Goal: Task Accomplishment & Management: Use online tool/utility

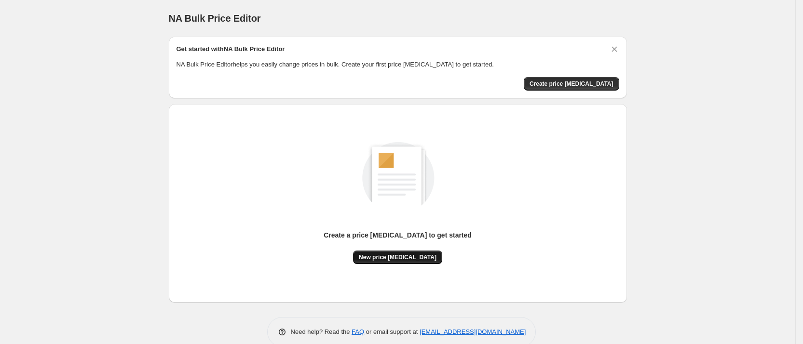
click at [417, 258] on span "New price [MEDICAL_DATA]" at bounding box center [398, 258] width 78 height 8
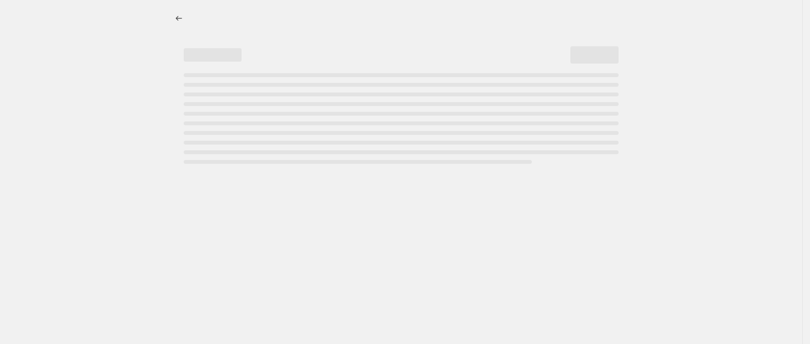
select select "percentage"
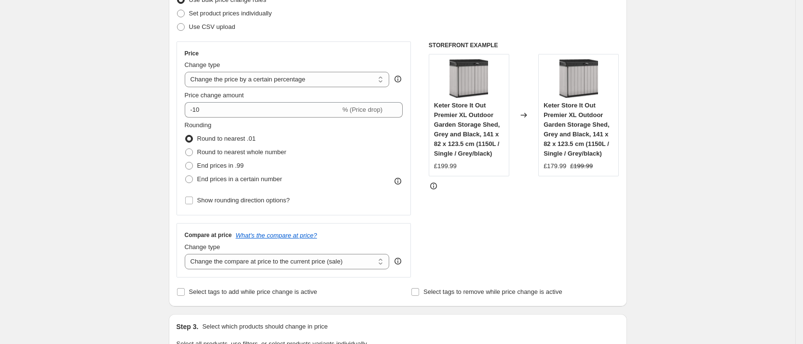
scroll to position [145, 0]
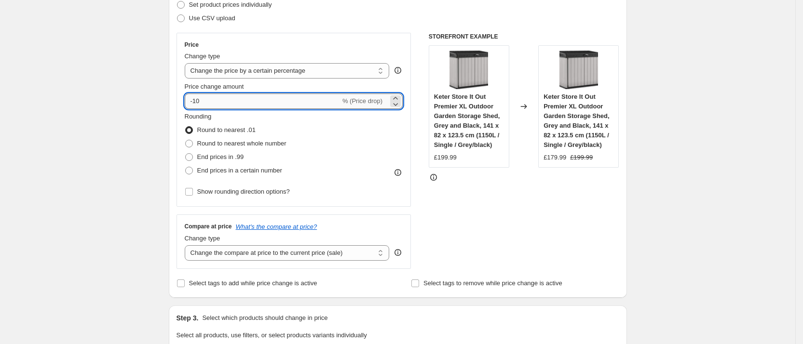
drag, startPoint x: 196, startPoint y: 99, endPoint x: 276, endPoint y: 100, distance: 80.0
click at [276, 100] on input "-10" at bounding box center [263, 101] width 156 height 15
type input "-28"
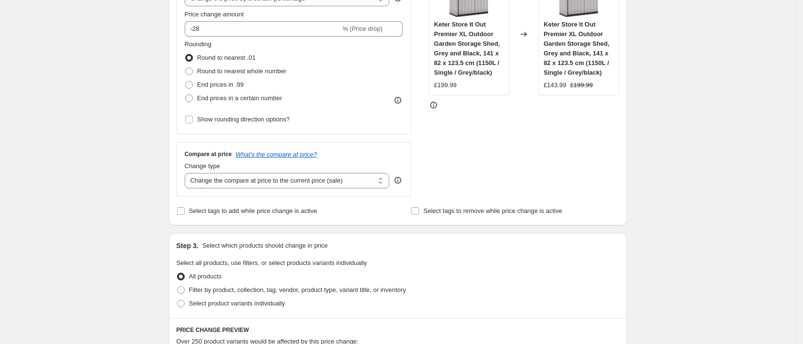
scroll to position [289, 0]
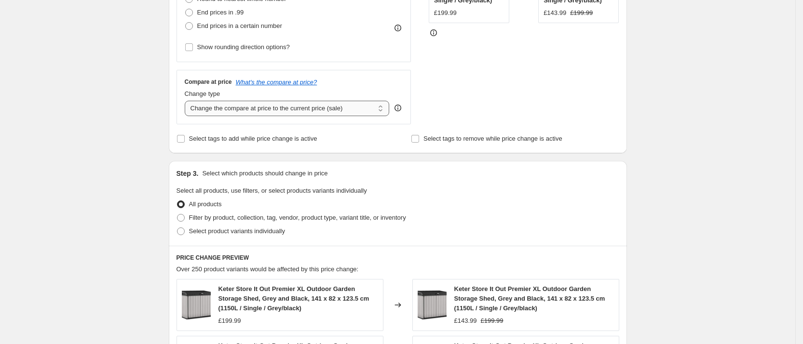
click at [223, 116] on select "Change the compare at price to the current price (sale) Change the compare at p…" at bounding box center [287, 108] width 205 height 15
select select "remove"
click at [188, 101] on select "Change the compare at price to the current price (sale) Change the compare at p…" at bounding box center [287, 108] width 205 height 15
click at [111, 119] on div "Create new price change job. This page is ready Create new price change job Dra…" at bounding box center [397, 224] width 795 height 1027
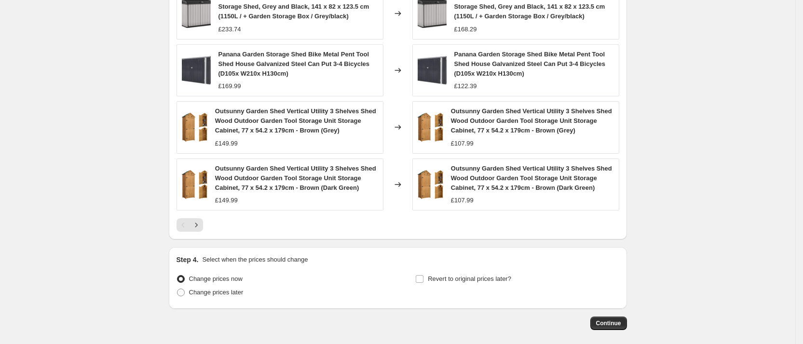
scroll to position [684, 0]
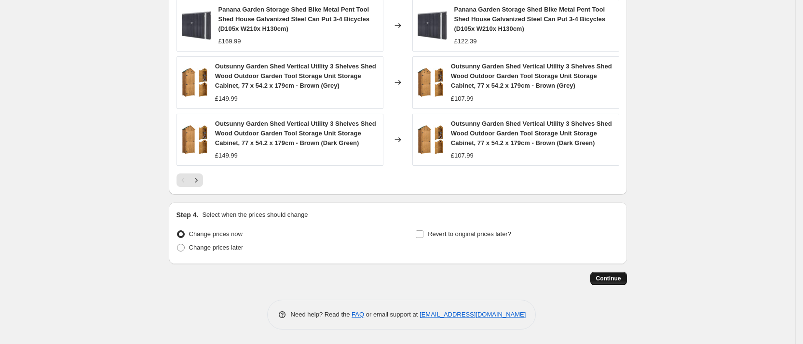
click at [610, 282] on span "Continue" at bounding box center [608, 279] width 25 height 8
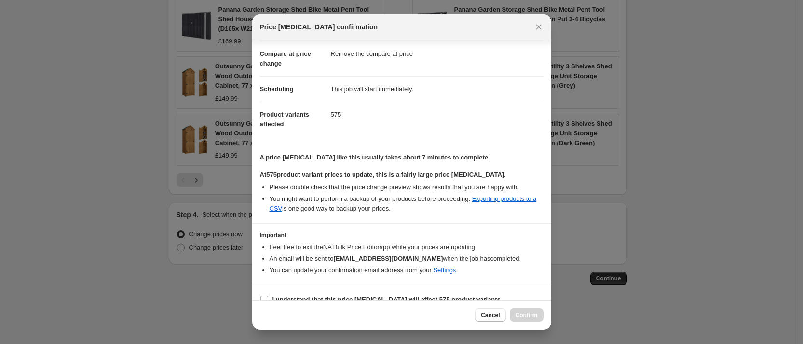
scroll to position [55, 0]
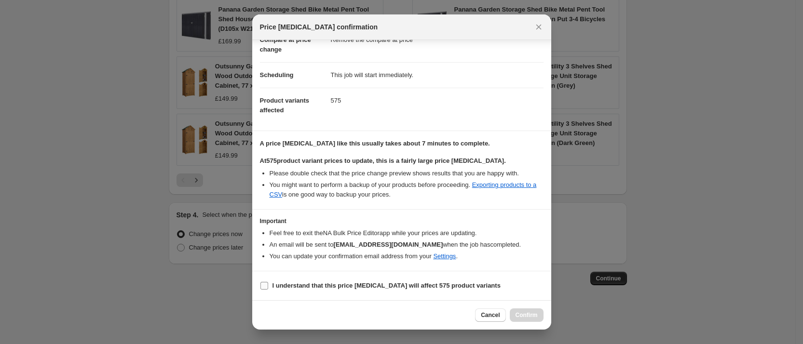
click at [367, 283] on b "I understand that this price change job will affect 575 product variants" at bounding box center [386, 285] width 228 height 7
click at [268, 283] on input "I understand that this price change job will affect 575 product variants" at bounding box center [264, 286] width 8 height 8
checkbox input "true"
click at [516, 313] on span "Confirm" at bounding box center [526, 315] width 22 height 8
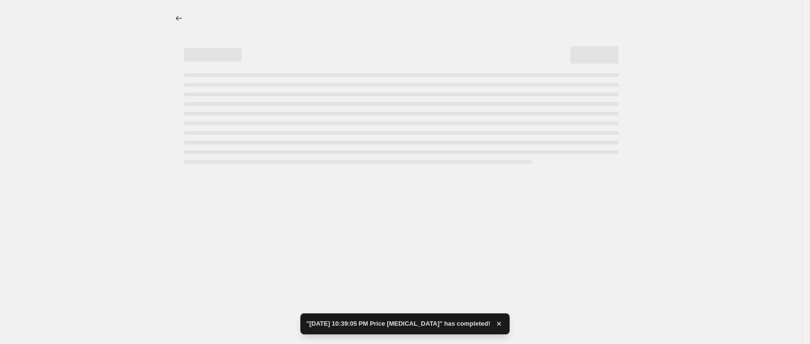
select select "percentage"
select select "remove"
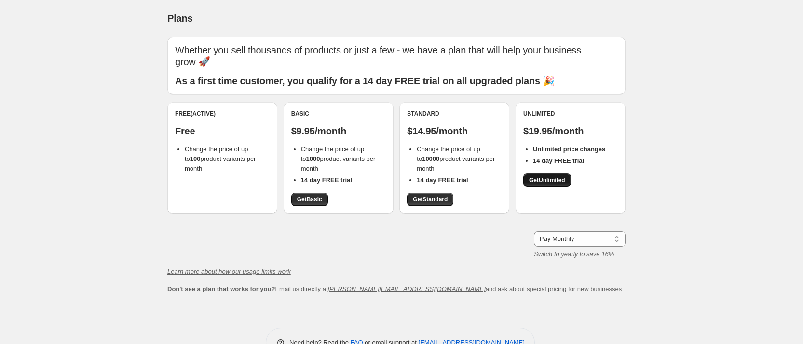
click at [554, 183] on span "Get Unlimited" at bounding box center [547, 180] width 36 height 8
